Goal: Task Accomplishment & Management: Complete application form

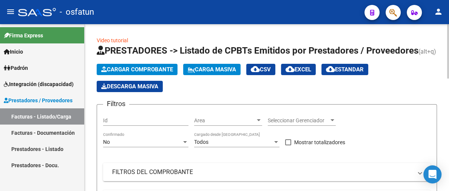
click at [133, 70] on span "Cargar Comprobante" at bounding box center [137, 69] width 72 height 7
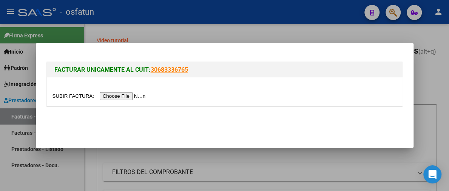
click at [125, 98] on input "file" at bounding box center [101, 96] width 96 height 8
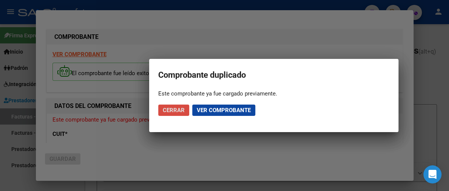
click at [176, 113] on button "Cerrar" at bounding box center [173, 110] width 31 height 11
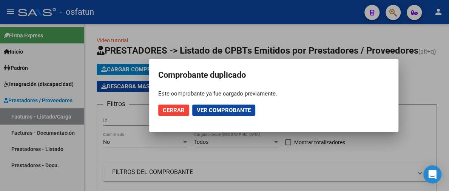
click at [428, 102] on div at bounding box center [224, 95] width 449 height 191
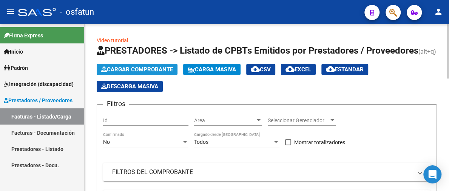
click at [149, 67] on span "Cargar Comprobante" at bounding box center [137, 69] width 72 height 7
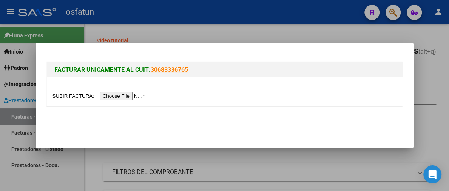
click at [113, 95] on input "file" at bounding box center [101, 96] width 96 height 8
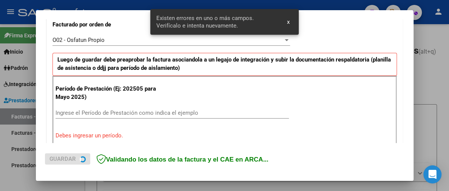
scroll to position [239, 0]
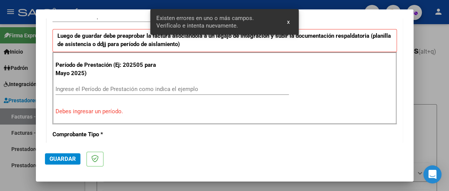
click at [149, 81] on div "Período de Prestación (Ej: 202505 para [DATE]) Ingrese el Período de Prestación…" at bounding box center [225, 88] width 345 height 73
click at [145, 85] on div "Ingrese el Período de Prestación como indica el ejemplo" at bounding box center [173, 89] width 234 height 11
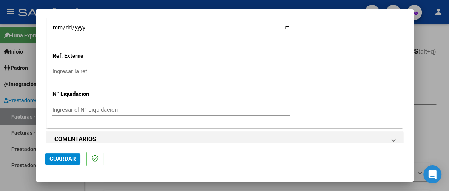
scroll to position [644, 0]
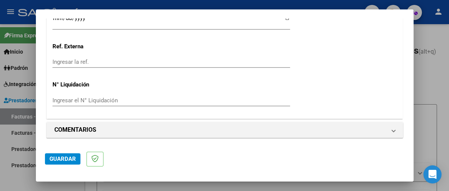
type input "202508"
click at [68, 161] on span "Guardar" at bounding box center [63, 159] width 26 height 7
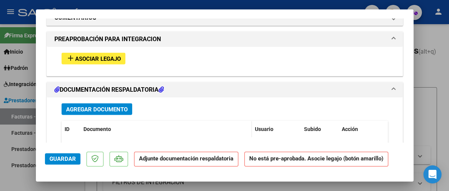
scroll to position [749, 0]
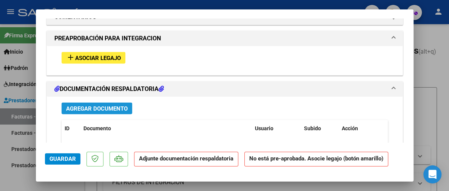
click at [113, 110] on span "Agregar Documento" at bounding box center [97, 108] width 62 height 7
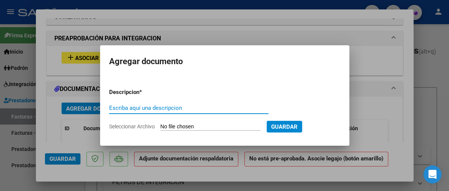
click at [180, 126] on input "Seleccionar Archivo" at bounding box center [211, 127] width 100 height 7
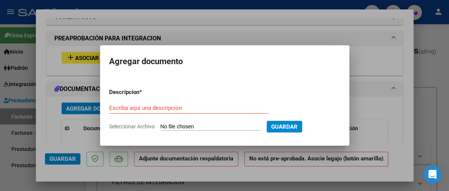
type input "C:\fakepath\ASISTENCIA [PERSON_NAME].pdf"
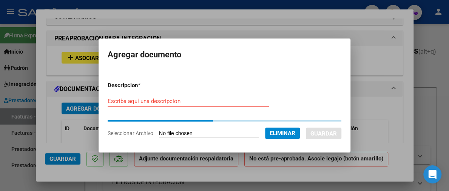
click at [198, 102] on div "Escriba aquí una descripcion" at bounding box center [188, 101] width 161 height 11
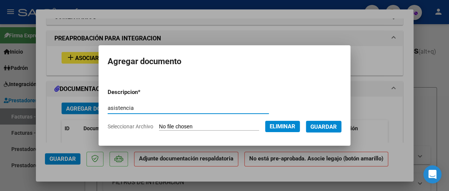
type input "asistencia"
click at [335, 125] on span "Guardar" at bounding box center [324, 127] width 26 height 7
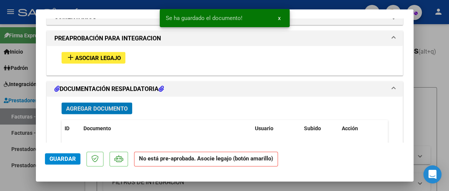
click at [108, 106] on span "Agregar Documento" at bounding box center [97, 108] width 62 height 7
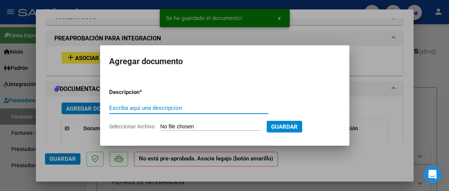
click at [170, 124] on input "Seleccionar Archivo" at bounding box center [211, 127] width 100 height 7
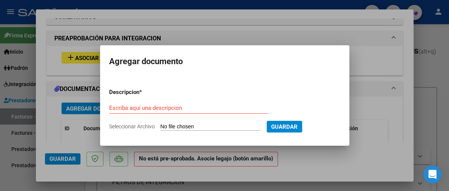
type input "C:\fakepath\Autorizacion [PERSON_NAME].pdf"
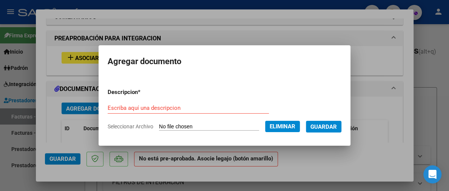
click at [142, 101] on form "Descripcion * Escriba aquí una descripcion Seleccionar Archivo Eliminar Guardar" at bounding box center [225, 109] width 234 height 54
click at [138, 106] on input "Escriba aquí una descripcion" at bounding box center [188, 108] width 161 height 7
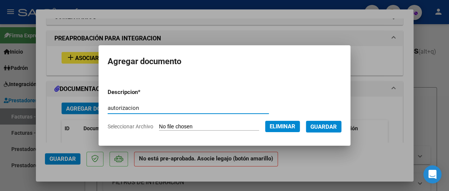
type input "autorizacion"
click at [334, 127] on span "Guardar" at bounding box center [324, 127] width 26 height 7
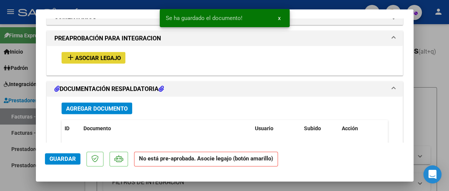
click at [97, 58] on span "Asociar Legajo" at bounding box center [98, 57] width 46 height 7
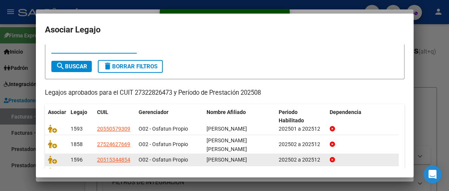
scroll to position [65, 0]
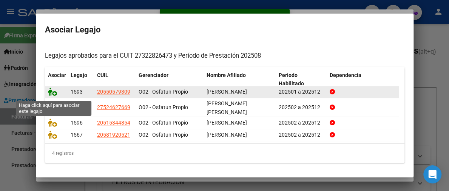
click at [51, 94] on icon at bounding box center [52, 92] width 9 height 8
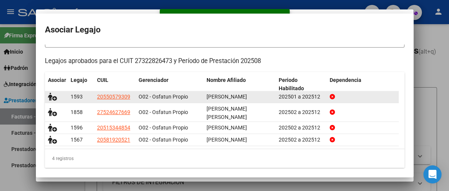
scroll to position [0, 0]
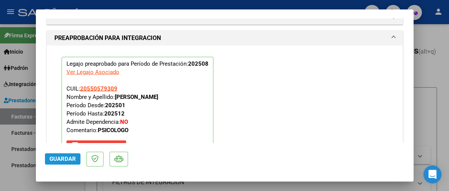
click at [70, 158] on span "Guardar" at bounding box center [63, 159] width 26 height 7
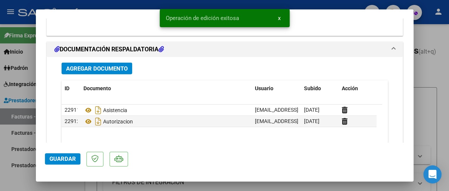
scroll to position [958, 0]
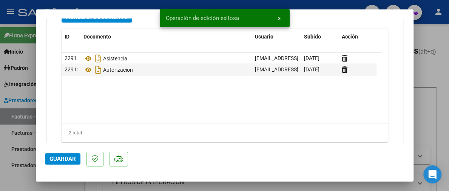
click at [72, 161] on span "Guardar" at bounding box center [63, 159] width 26 height 7
click at [437, 68] on div at bounding box center [224, 95] width 449 height 191
type input "$ 0,00"
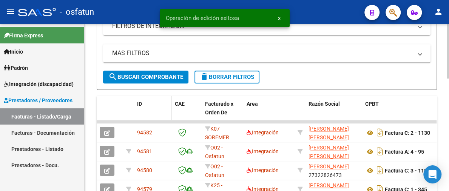
scroll to position [189, 0]
